Goal: Contribute content: Add original content to the website for others to see

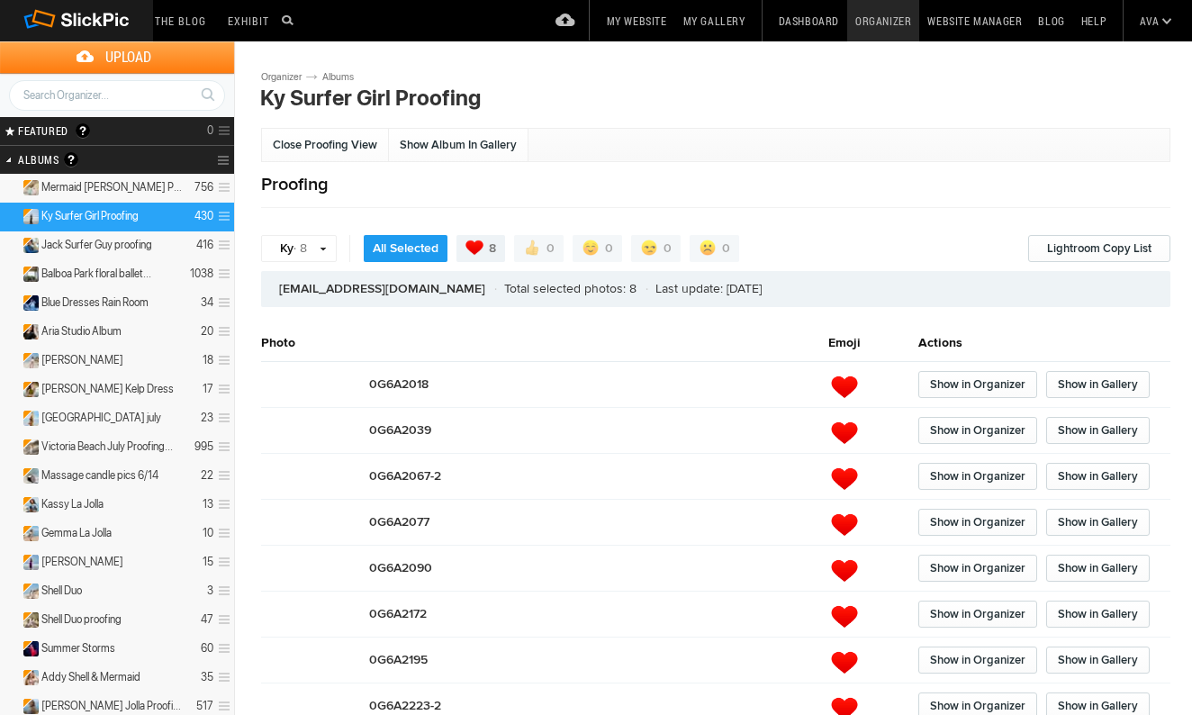
click at [130, 162] on h2 "Albums Albums are your presentation gallery and where your photos and videos ar…" at bounding box center [93, 160] width 151 height 28
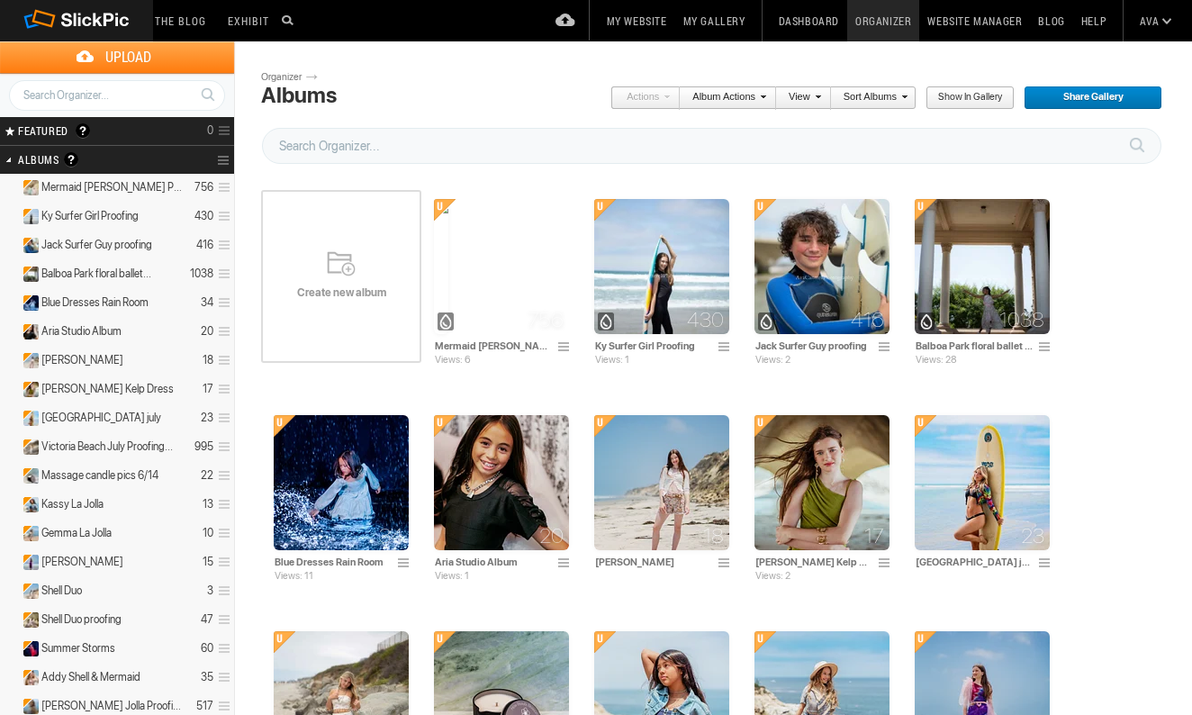
click at [336, 280] on div "Create new album" at bounding box center [341, 276] width 160 height 216
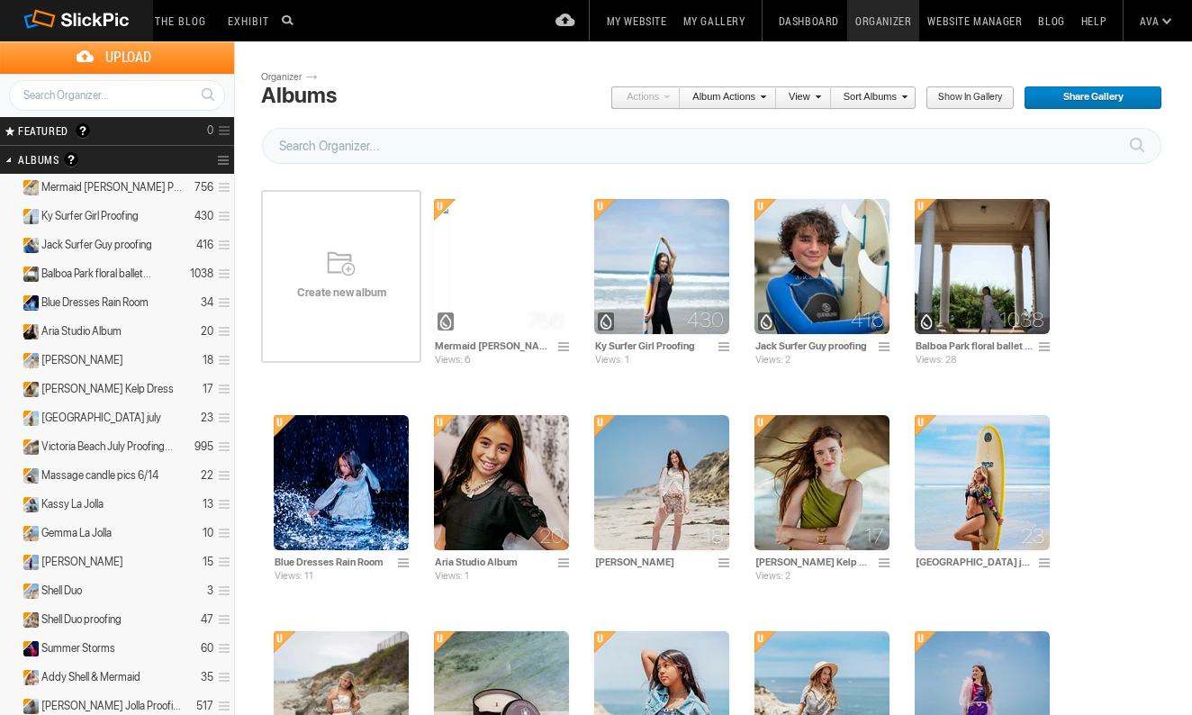
scroll to position [-1, 0]
click at [332, 283] on div "Create new album" at bounding box center [341, 276] width 160 height 216
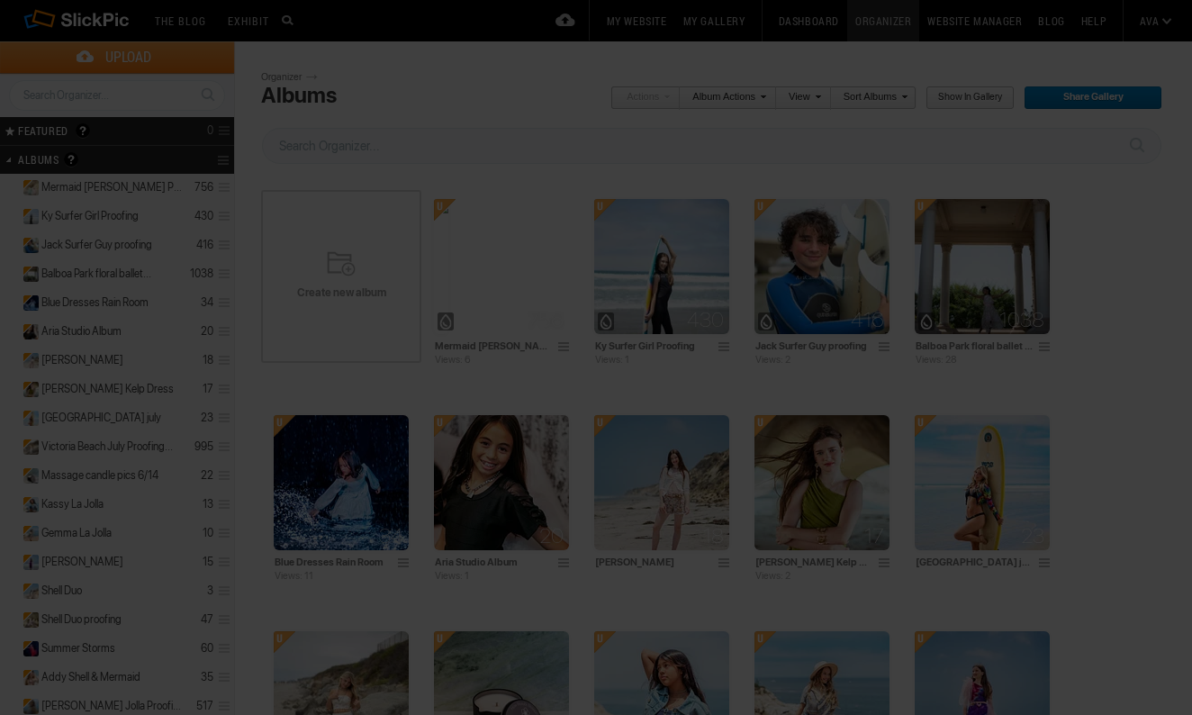
scroll to position [0, 0]
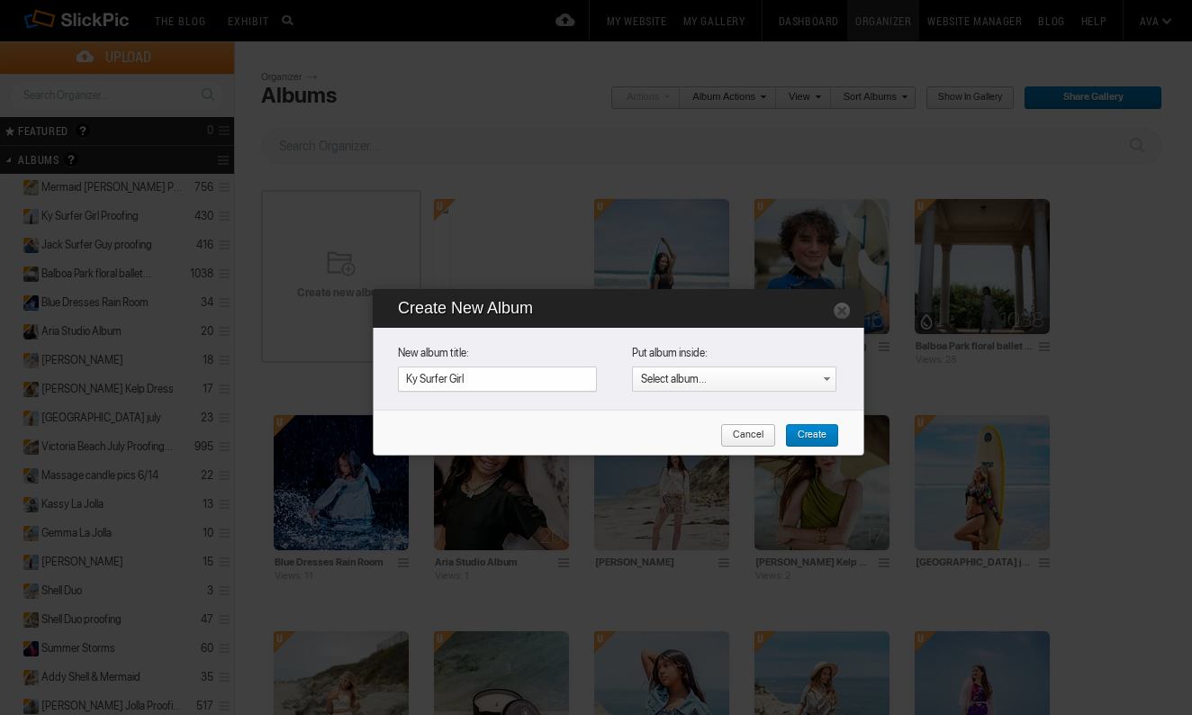
type input "Ky Surfer Girl"
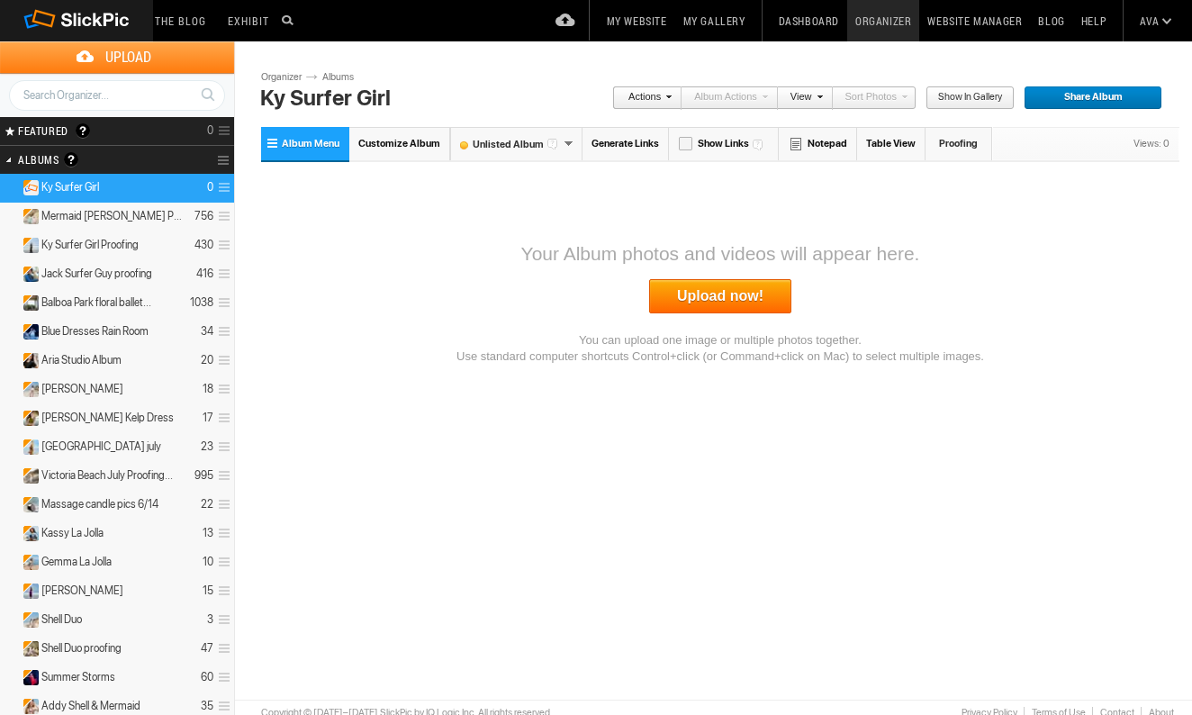
click at [723, 308] on link "Upload now!" at bounding box center [720, 296] width 142 height 34
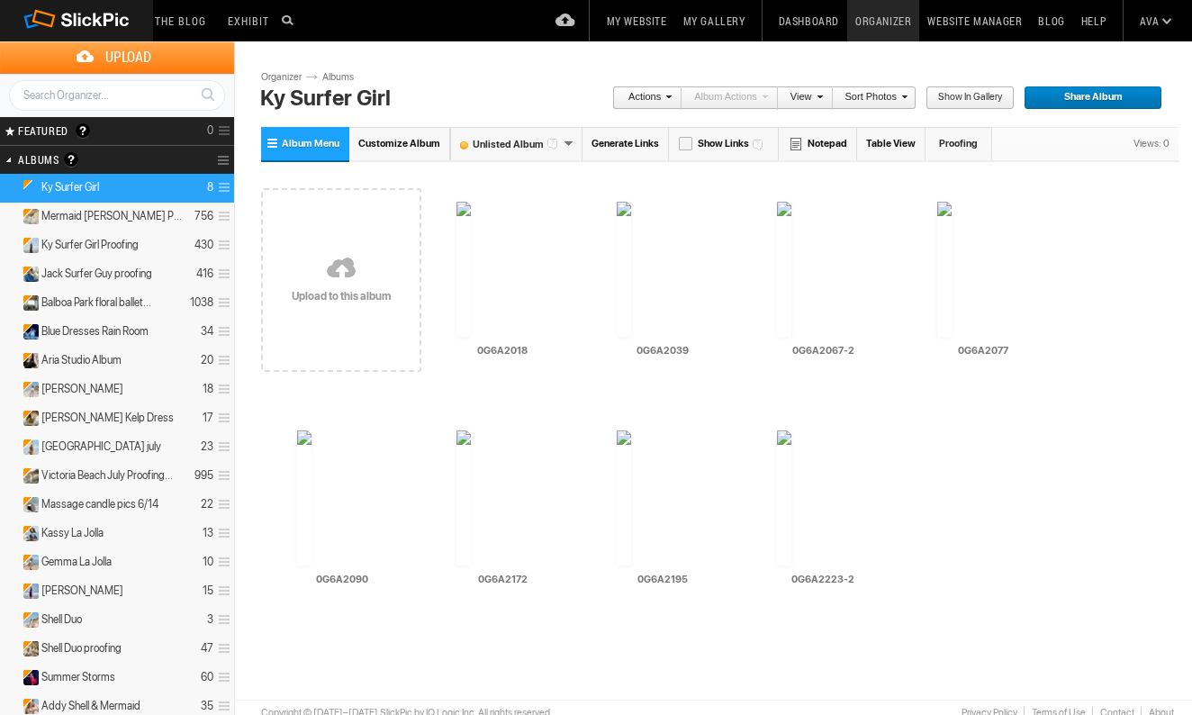
click at [390, 143] on span "Customize Album" at bounding box center [399, 144] width 82 height 12
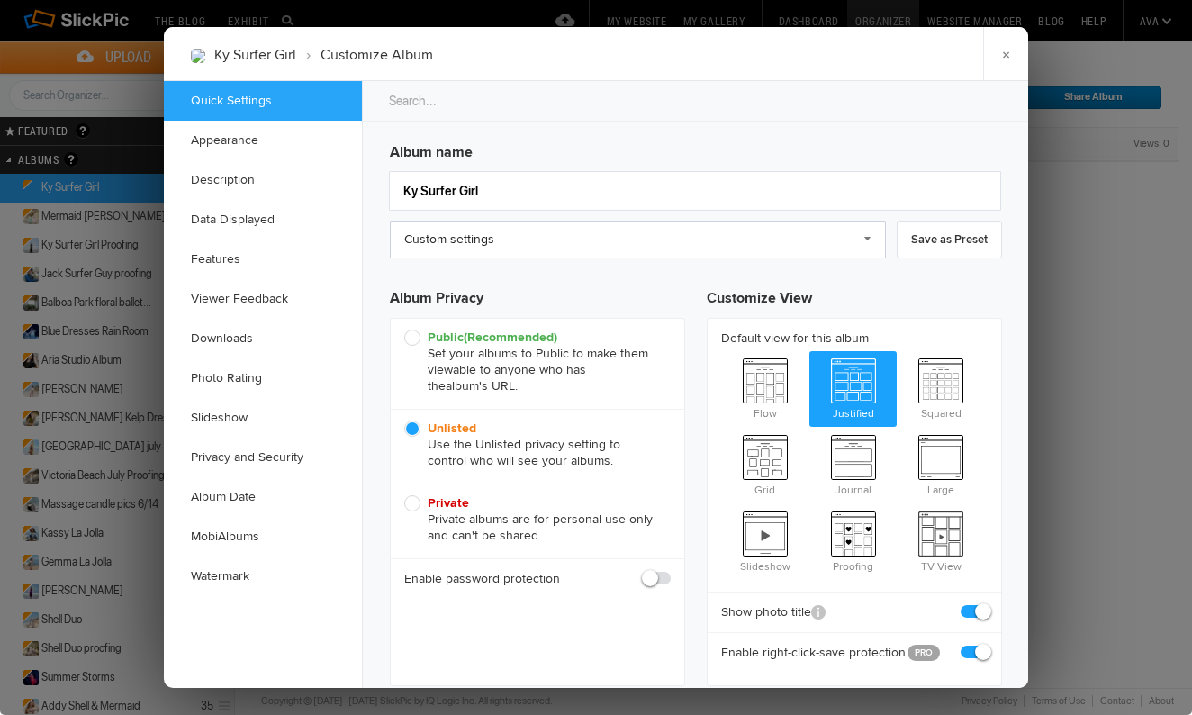
click at [564, 236] on link "Custom settings" at bounding box center [638, 240] width 496 height 38
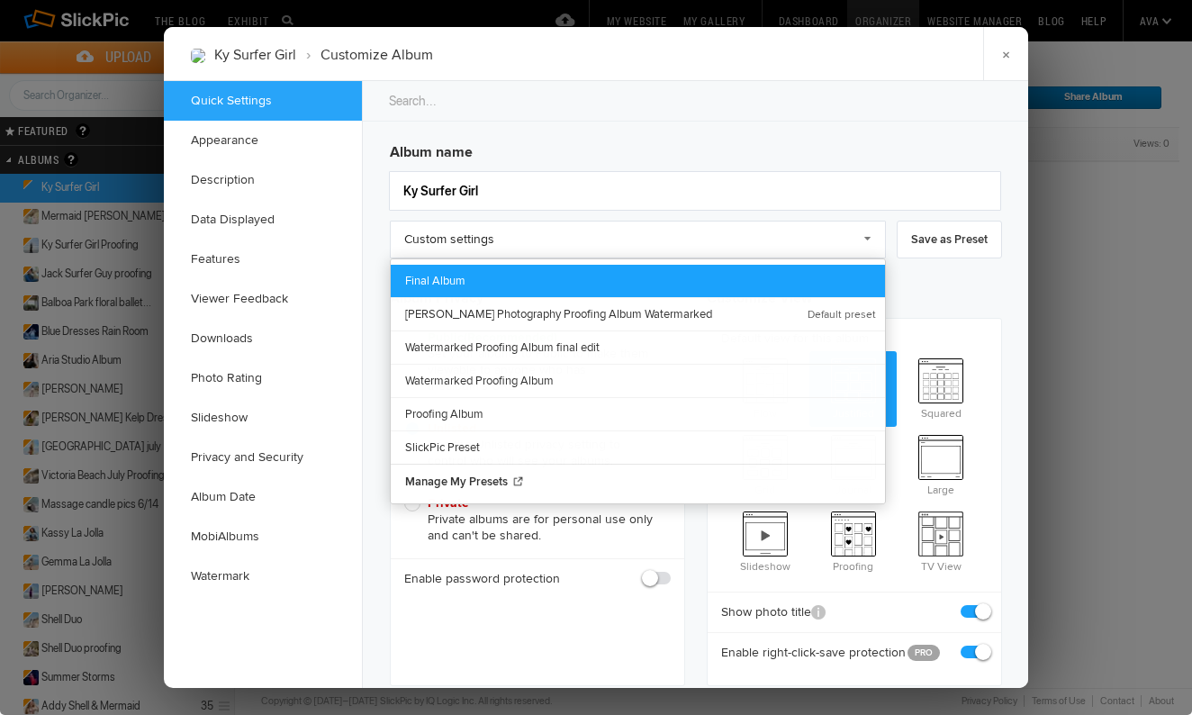
click at [498, 282] on link "Final Album" at bounding box center [638, 281] width 494 height 32
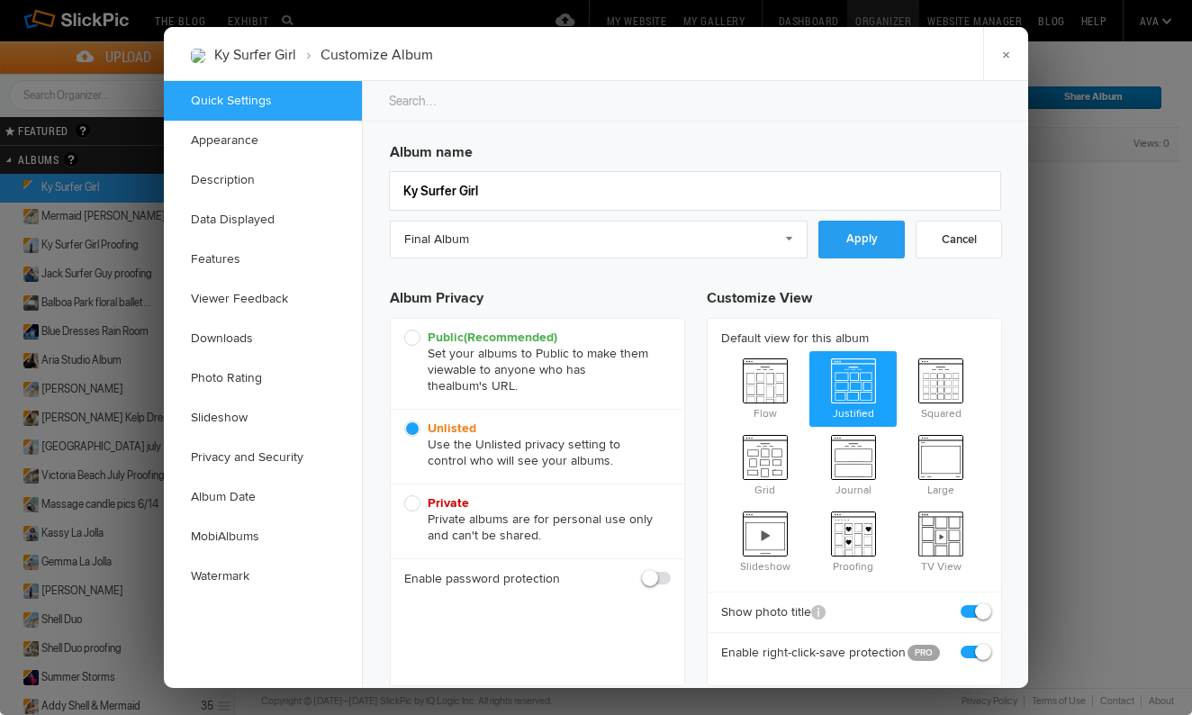
click at [846, 245] on link "Apply" at bounding box center [861, 240] width 86 height 38
checkbox input "false"
checkbox input "true"
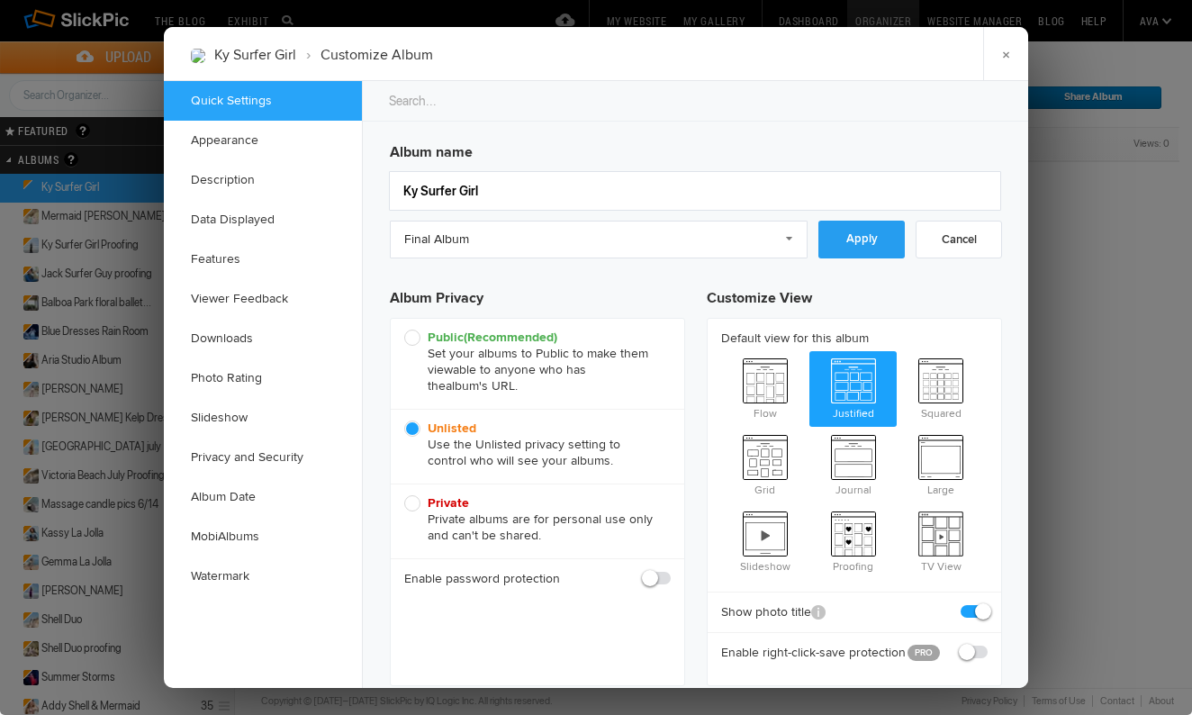
checkbox input "false"
checkbox input "true"
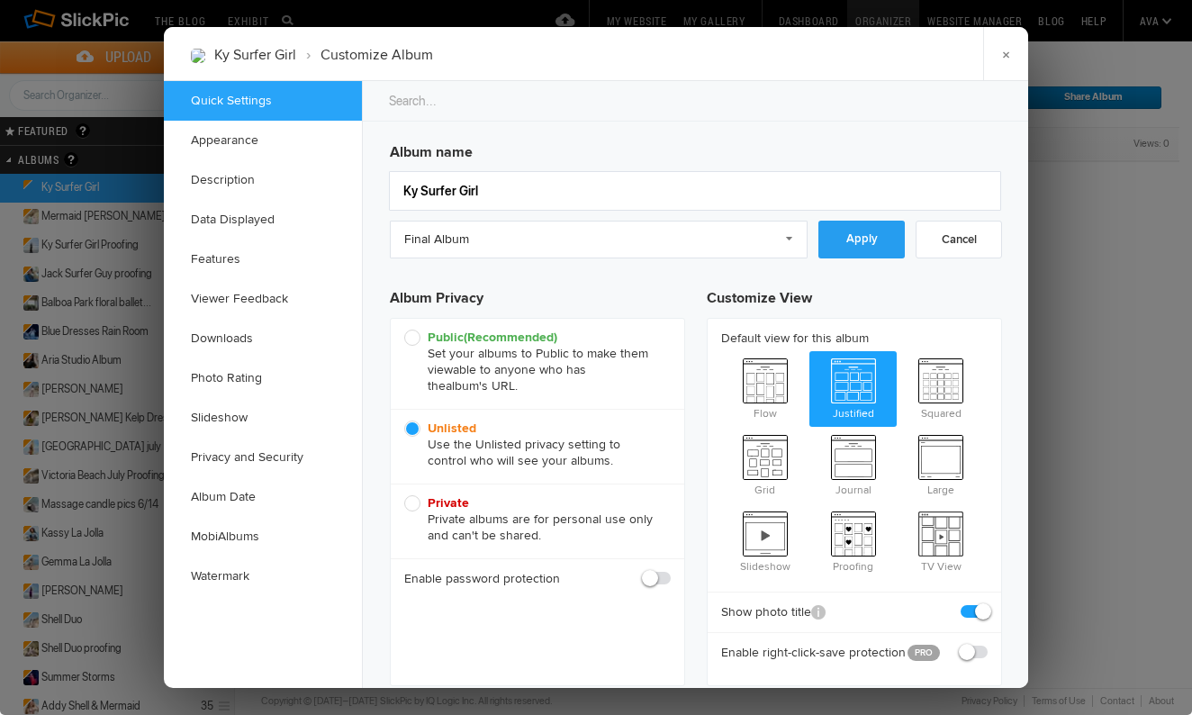
checkbox input "true"
checkbox input "false"
click at [846, 245] on link "Final Album" at bounding box center [696, 240] width 612 height 38
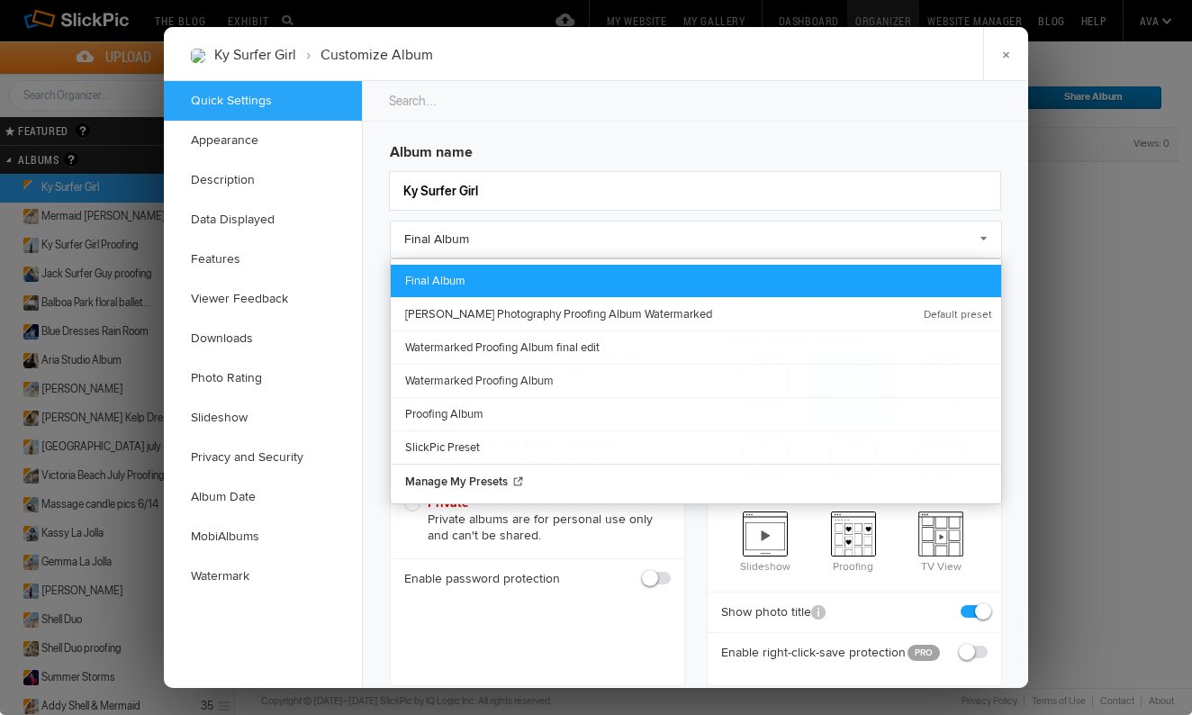
click at [792, 272] on link "Final Album" at bounding box center [696, 281] width 610 height 32
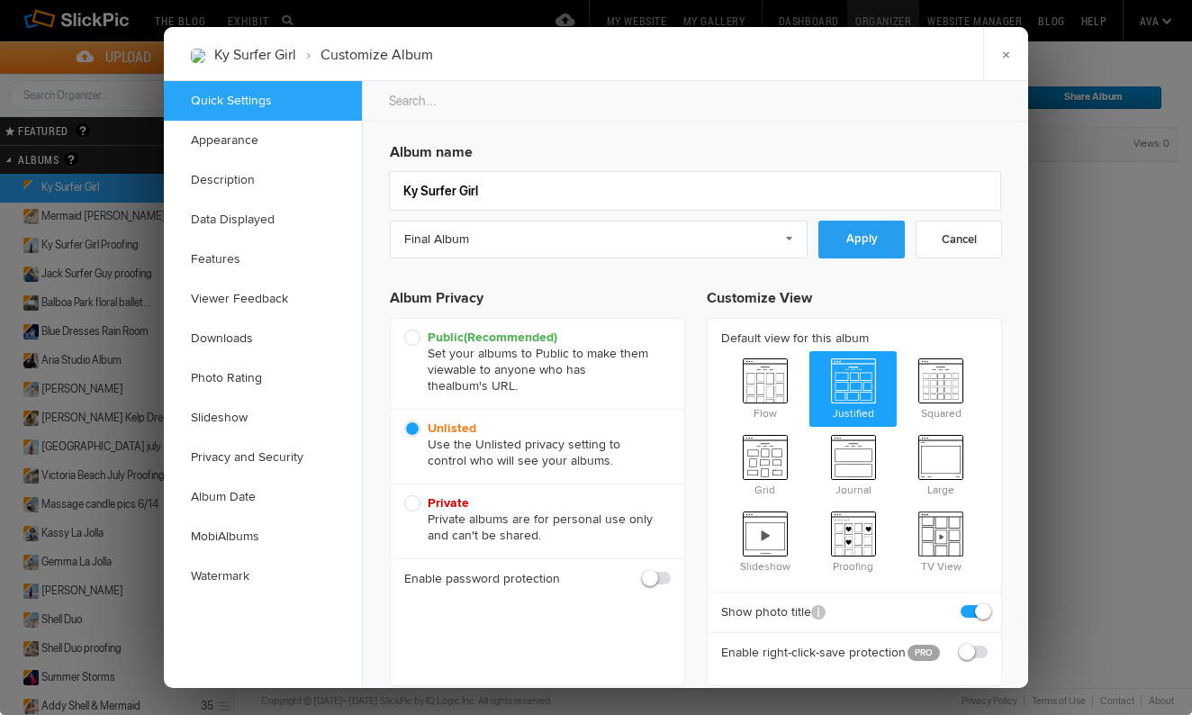
click at [869, 257] on link "Apply" at bounding box center [861, 240] width 86 height 38
click at [1109, 316] on div at bounding box center [596, 357] width 1192 height 715
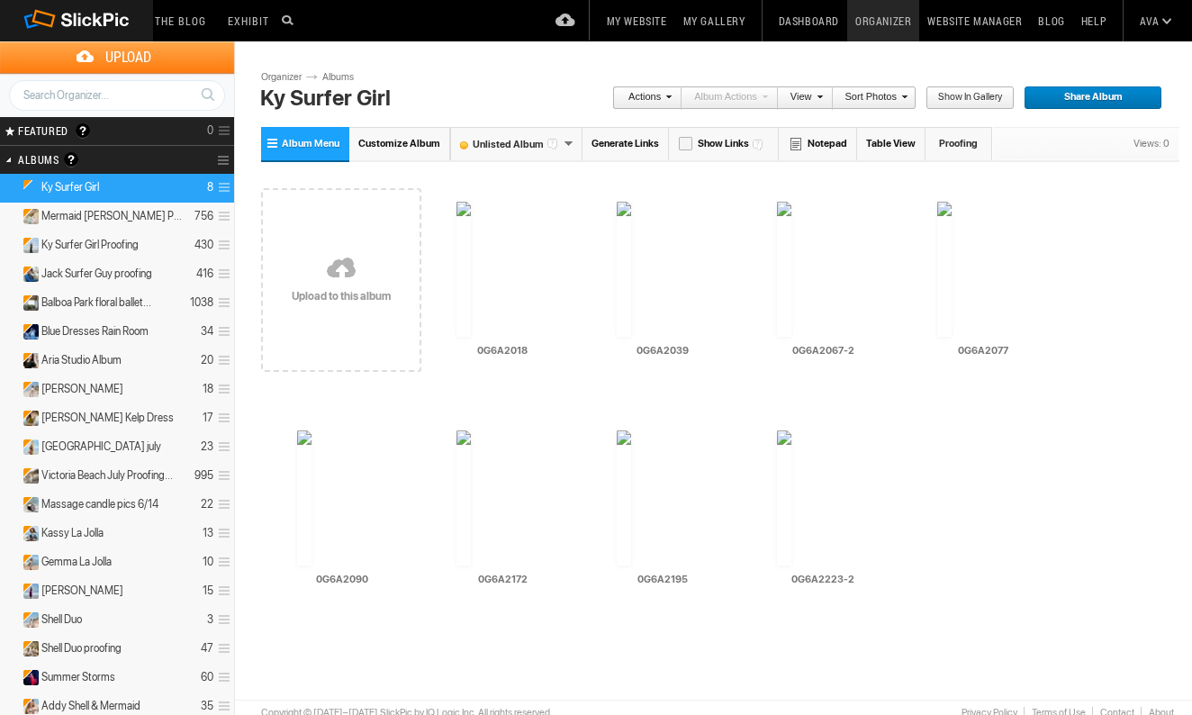
click at [1102, 108] on span "Share Album" at bounding box center [1086, 97] width 126 height 23
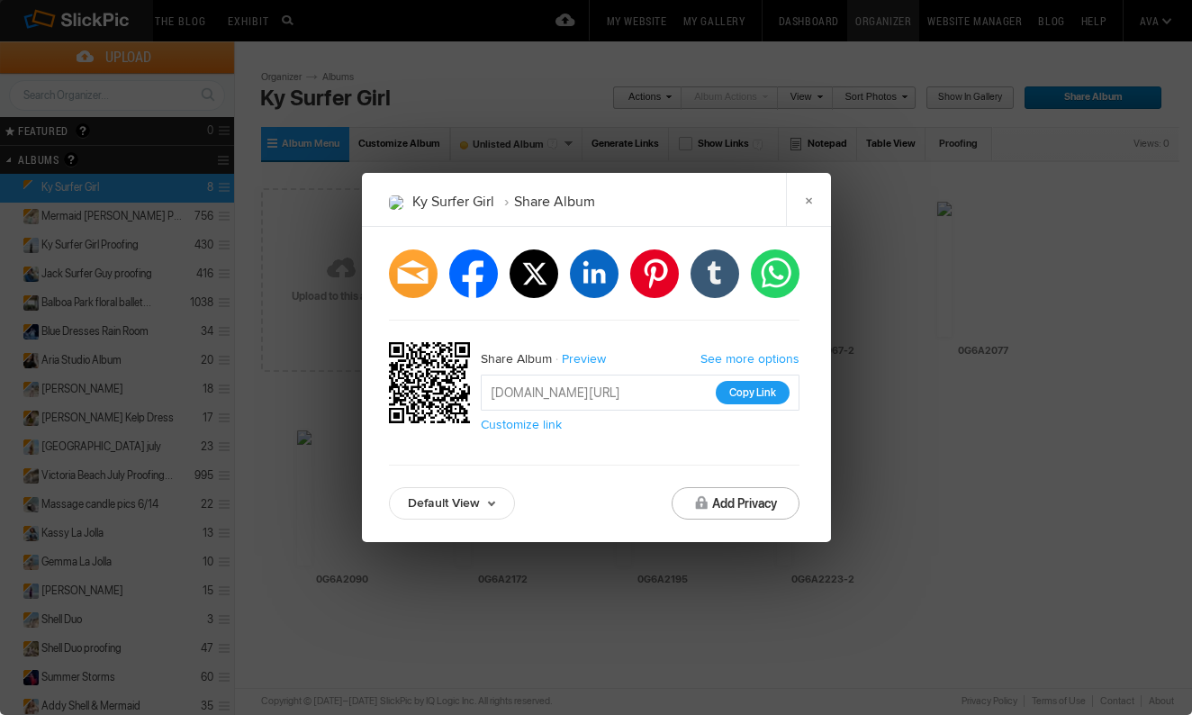
click at [739, 401] on button "Copy Link" at bounding box center [753, 392] width 74 height 23
